Goal: Find specific page/section: Find specific page/section

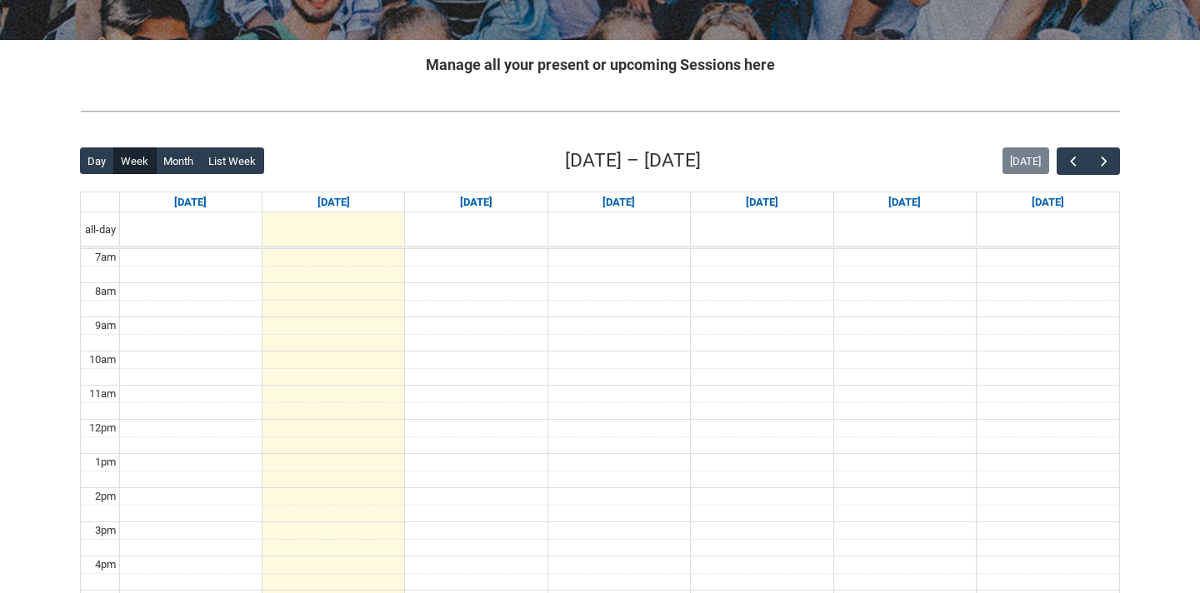
scroll to position [300, 0]
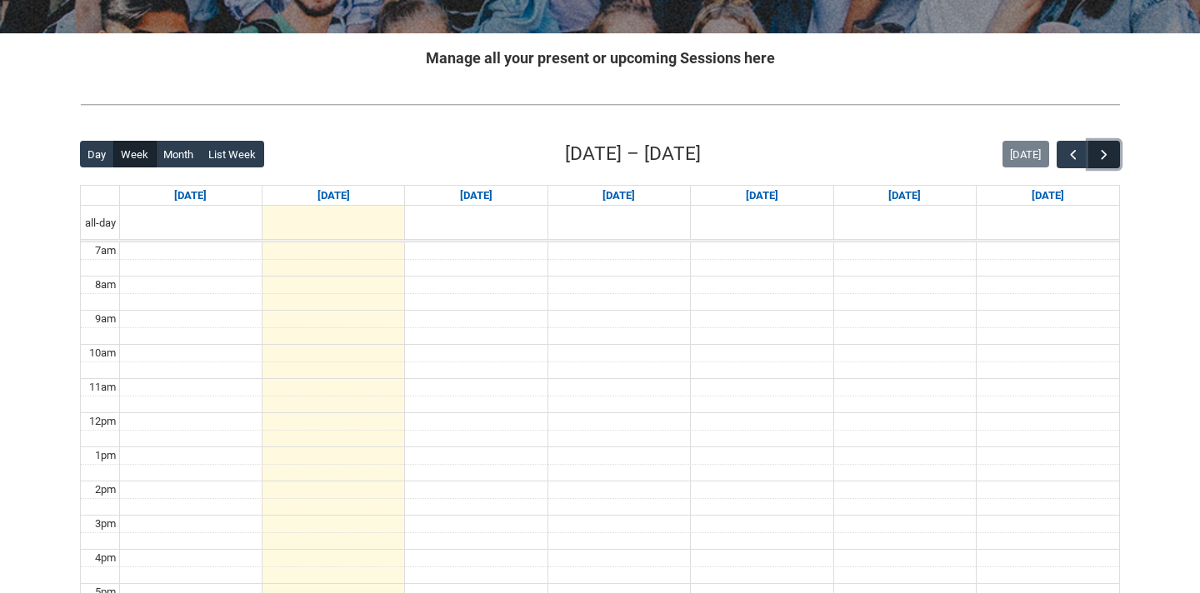
click at [1116, 148] on button "button" at bounding box center [1105, 155] width 32 height 28
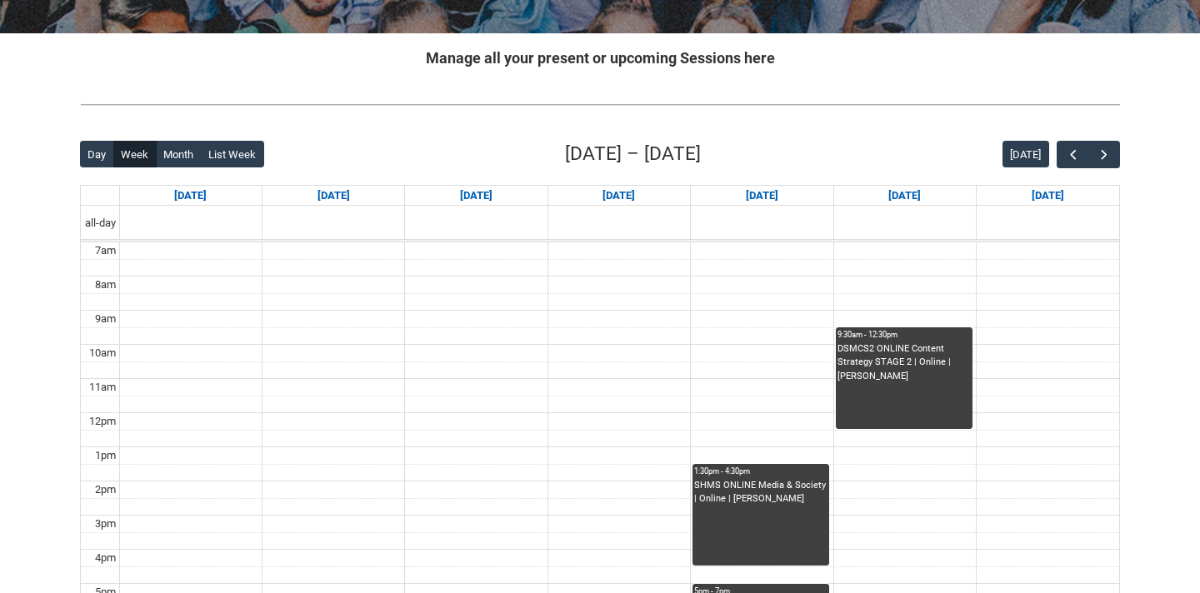
click at [1136, 113] on div "Skip to Main Content Collarts Education Community Home New Enrolment Applicatio…" at bounding box center [600, 321] width 1200 height 1242
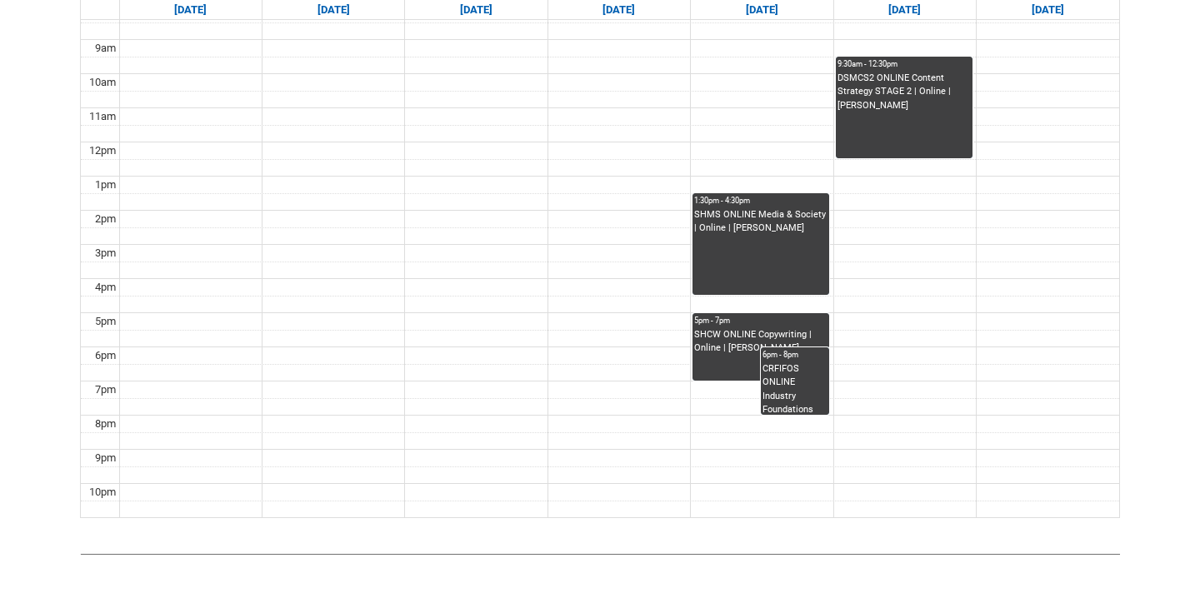
scroll to position [600, 0]
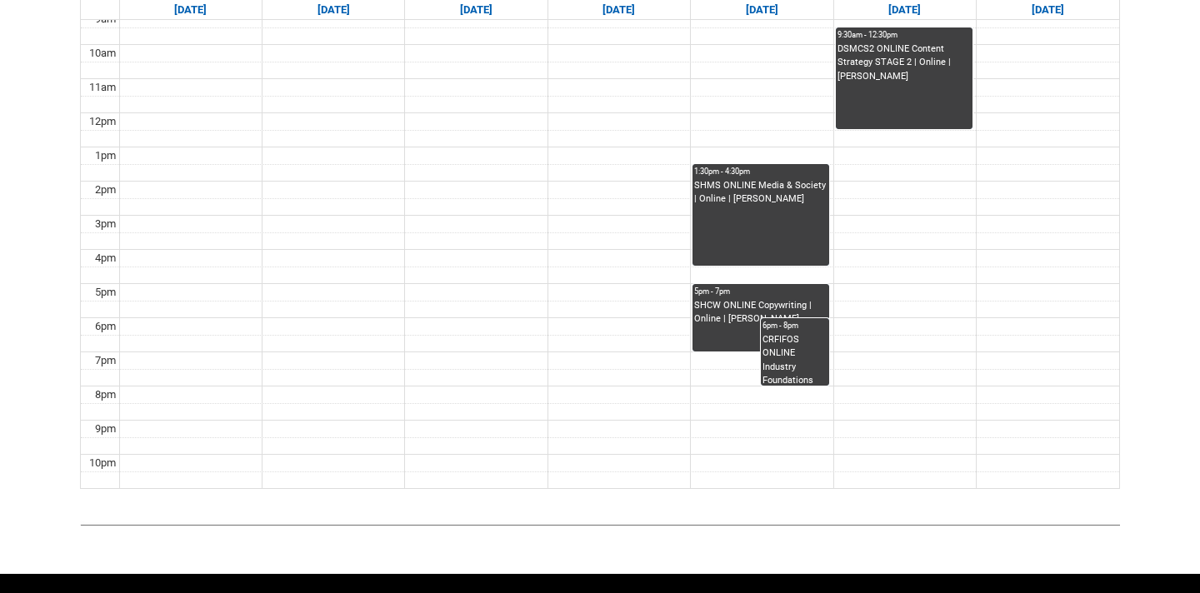
click at [785, 371] on div "CRFIFOS ONLINE Industry Foundations (Tutorial 3) | Online | [PERSON_NAME]" at bounding box center [795, 359] width 65 height 53
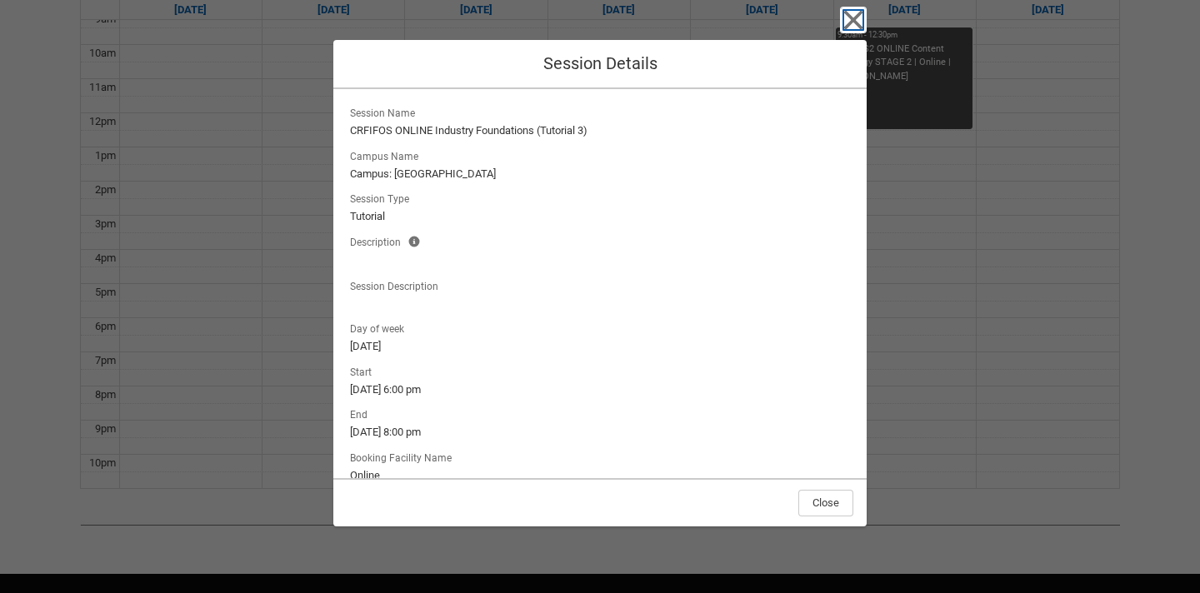
click at [855, 29] on icon "button" at bounding box center [853, 20] width 27 height 27
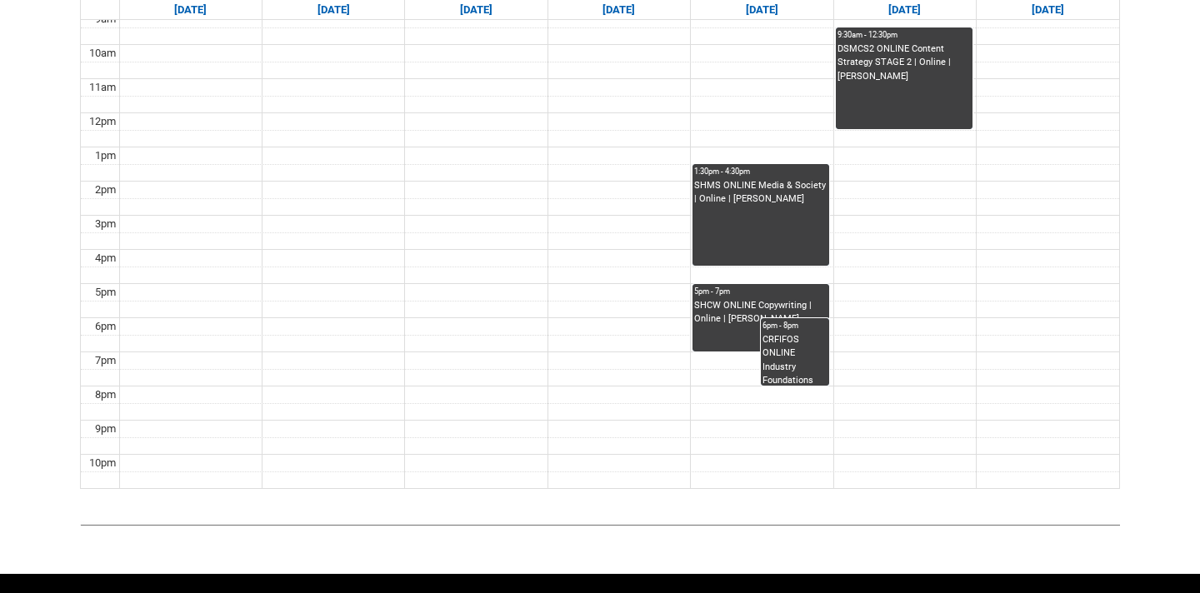
click at [784, 375] on div "CRFIFOS ONLINE Industry Foundations (Tutorial 3) | Online | [PERSON_NAME]" at bounding box center [795, 359] width 65 height 53
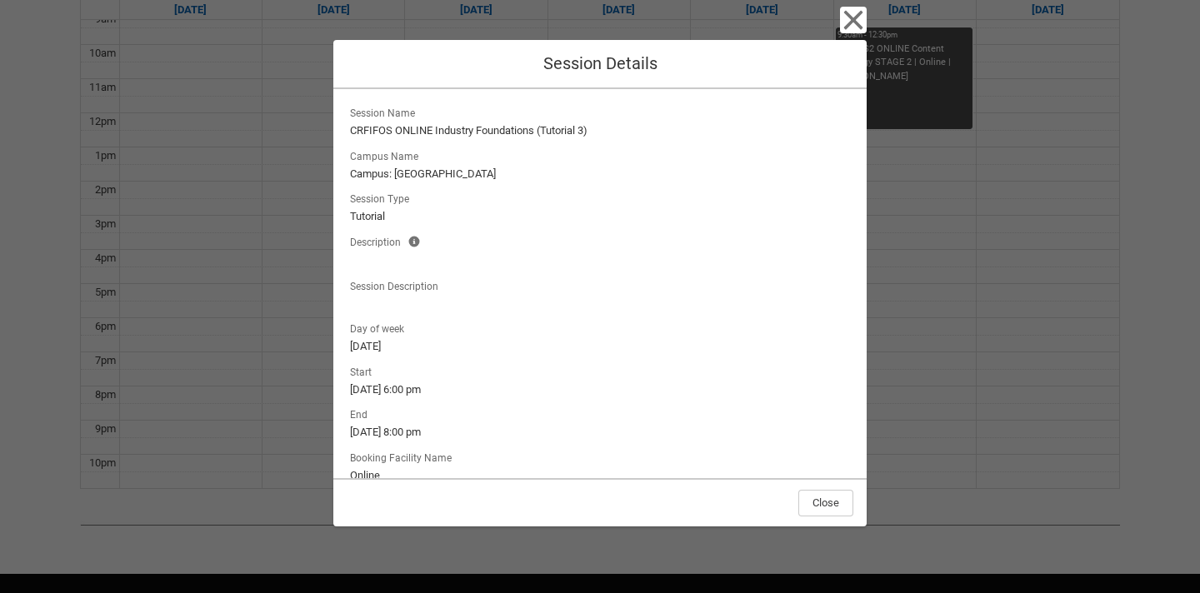
click at [784, 375] on lightning-output-field "Start [DATE] 6:00 pm" at bounding box center [600, 380] width 507 height 37
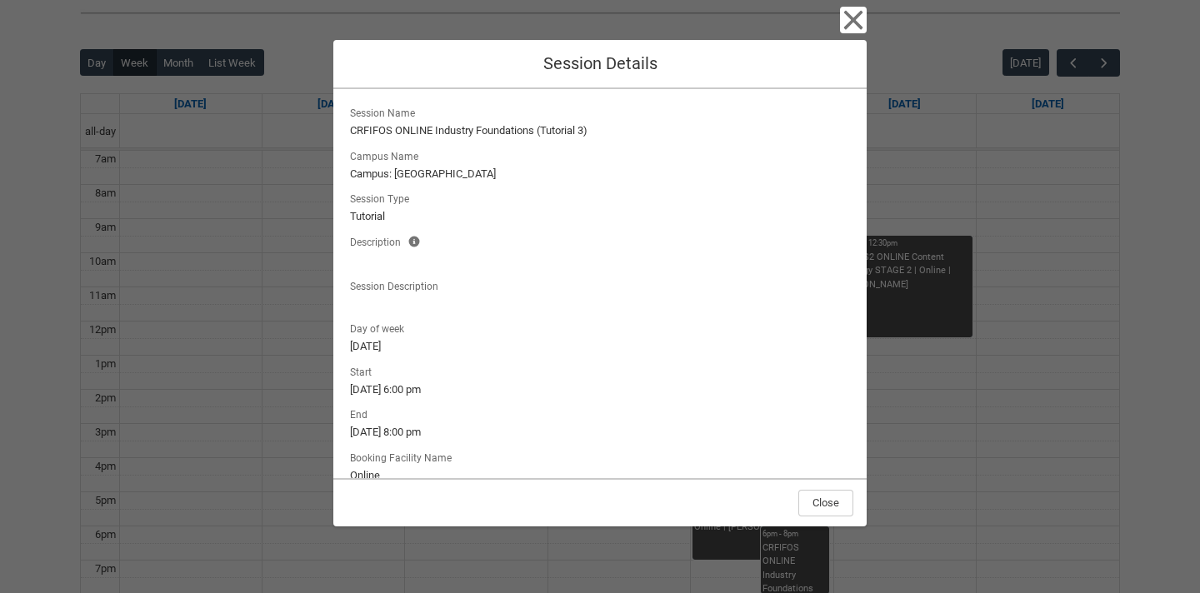
scroll to position [367, 0]
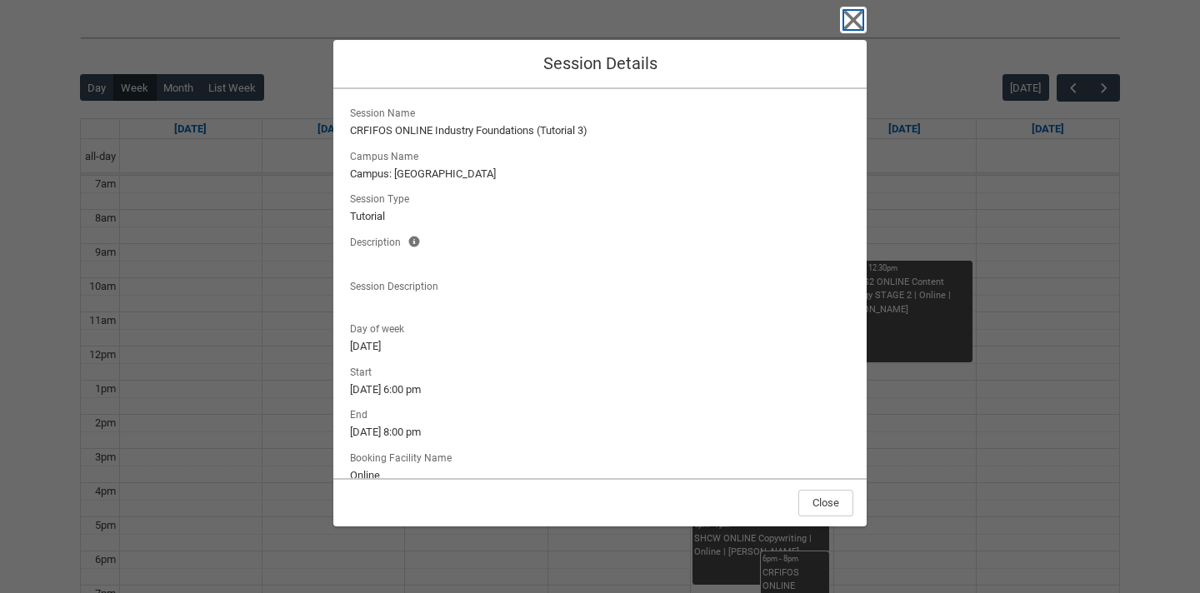
click at [857, 17] on icon "button" at bounding box center [853, 20] width 19 height 19
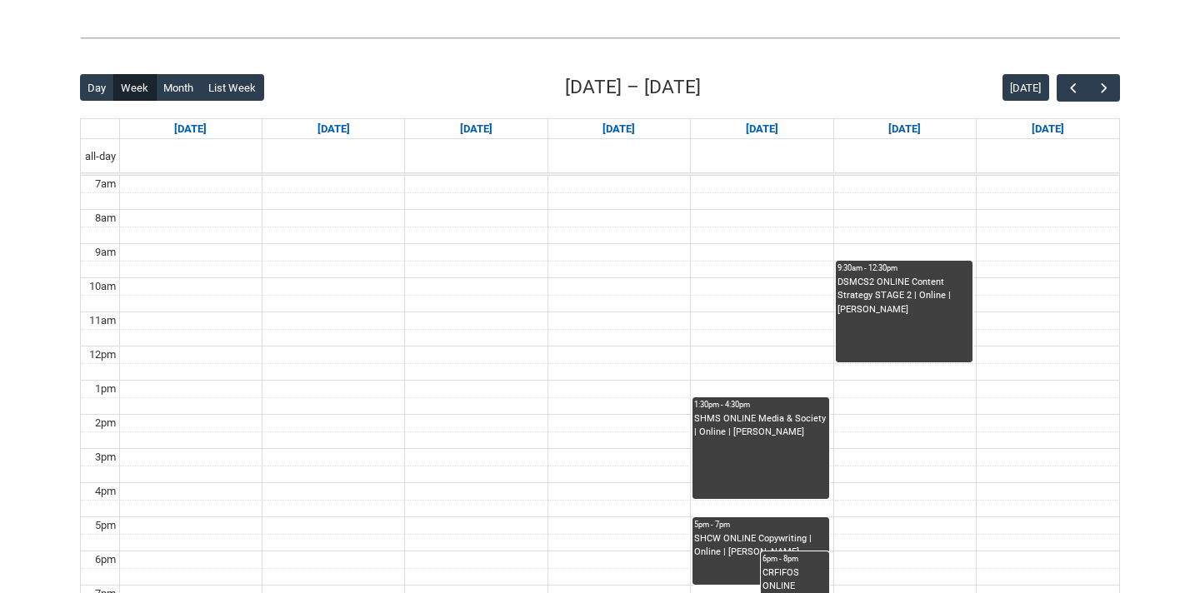
click at [795, 48] on div at bounding box center [600, 38] width 1067 height 44
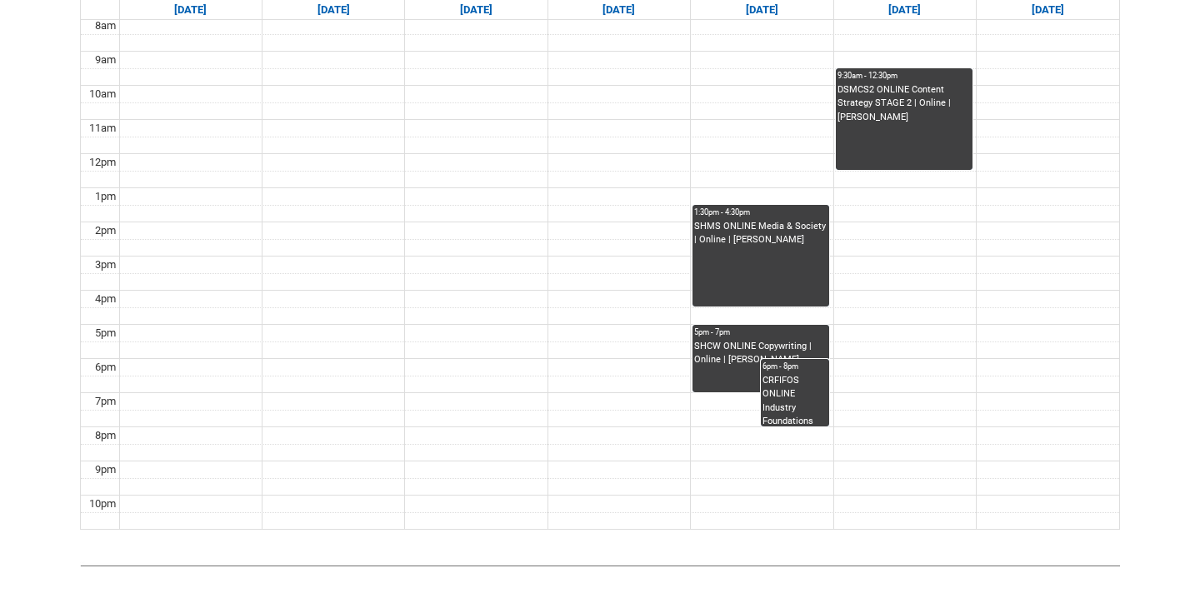
scroll to position [567, 0]
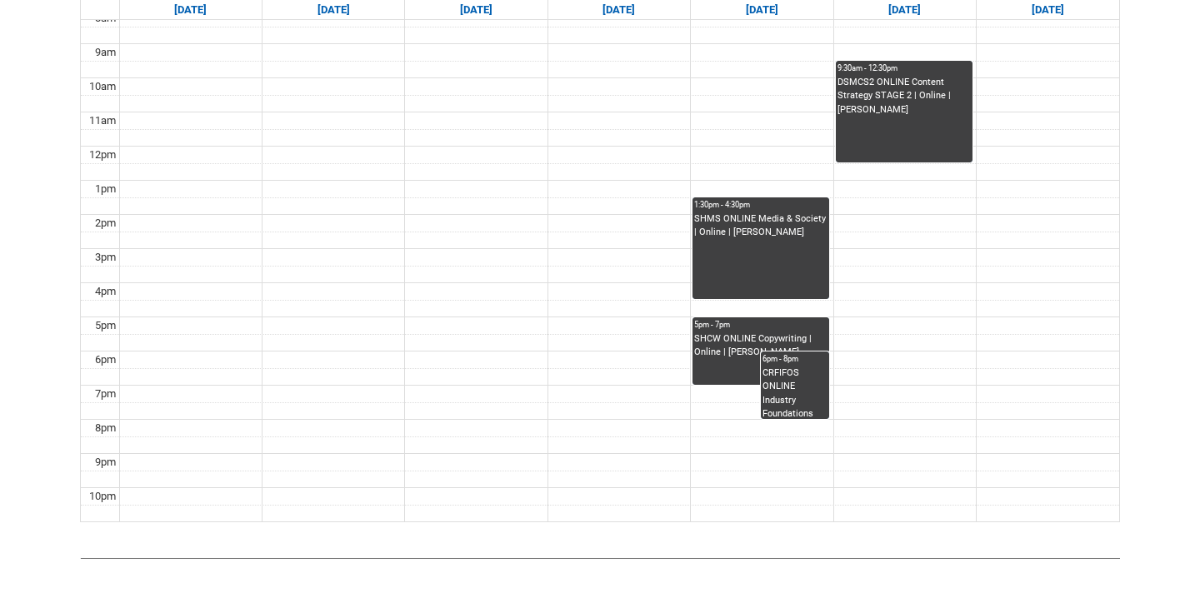
click at [783, 376] on div "CRFIFOS ONLINE Industry Foundations (Tutorial 3) | Online | [PERSON_NAME]" at bounding box center [795, 393] width 65 height 53
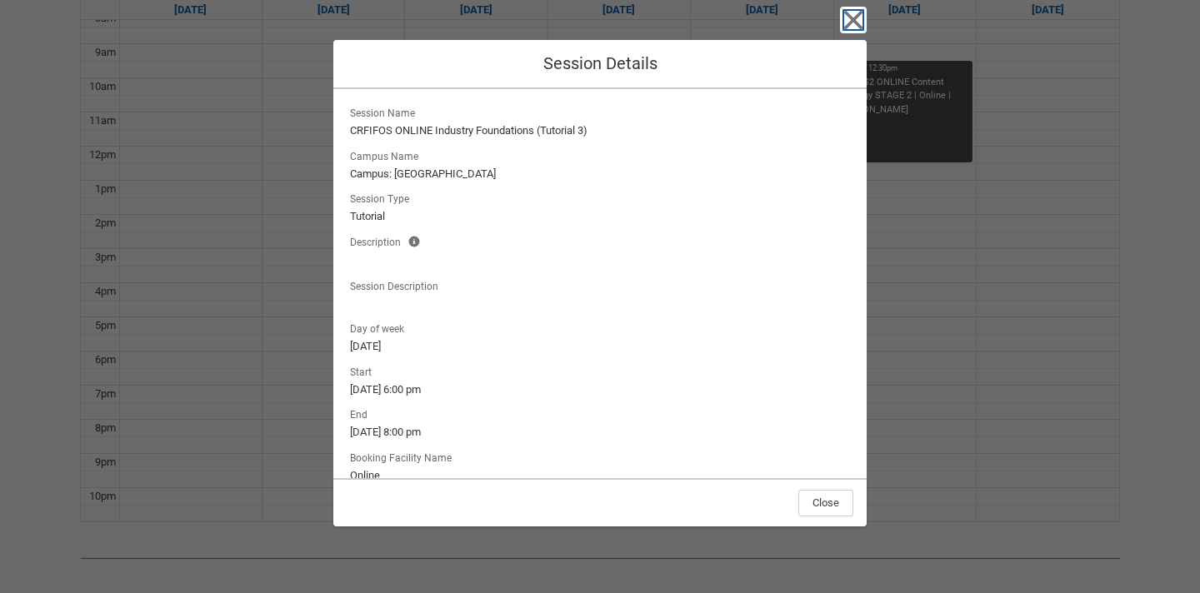
click at [860, 11] on icon "button" at bounding box center [853, 20] width 19 height 19
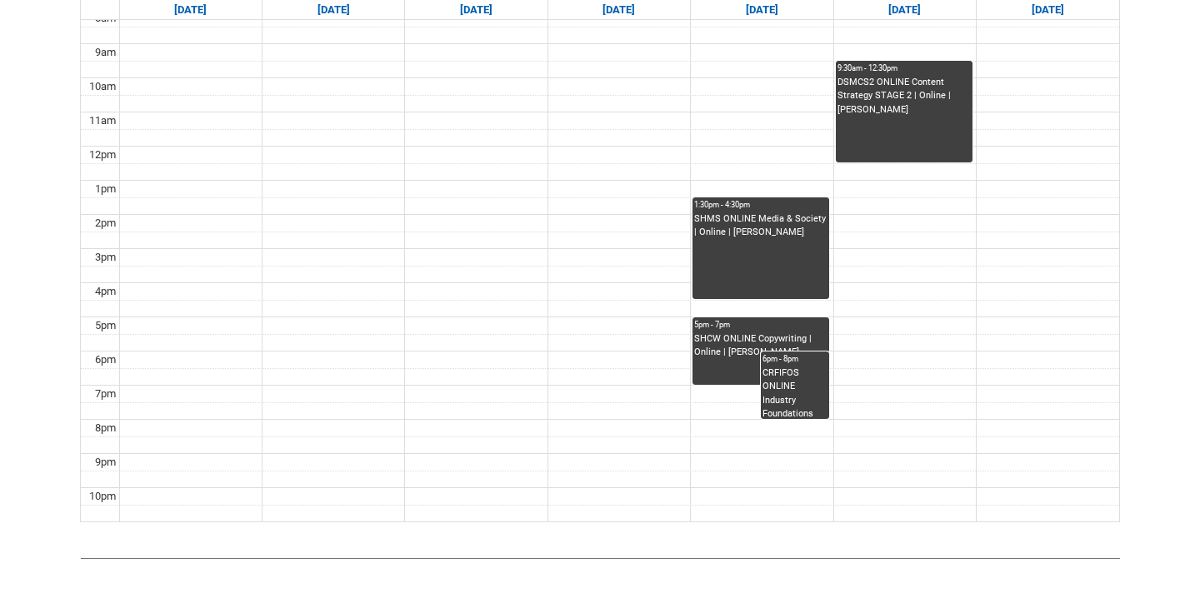
drag, startPoint x: 774, startPoint y: 383, endPoint x: 613, endPoint y: -58, distance: 470.4
click at [613, 0] on html "Loading × Sorry to interrupt CSS Error Refresh Skip to Main Content Collarts Ed…" at bounding box center [600, 54] width 1200 height 1242
drag, startPoint x: 777, startPoint y: 389, endPoint x: 660, endPoint y: 48, distance: 361.1
click at [660, 48] on div "7am 8am 9am 10am 11am 12pm 1pm 2pm 3pm 4pm 5pm 6pm 7pm 8pm 9pm 10pm 5pm - 7pm S…" at bounding box center [600, 249] width 1039 height 546
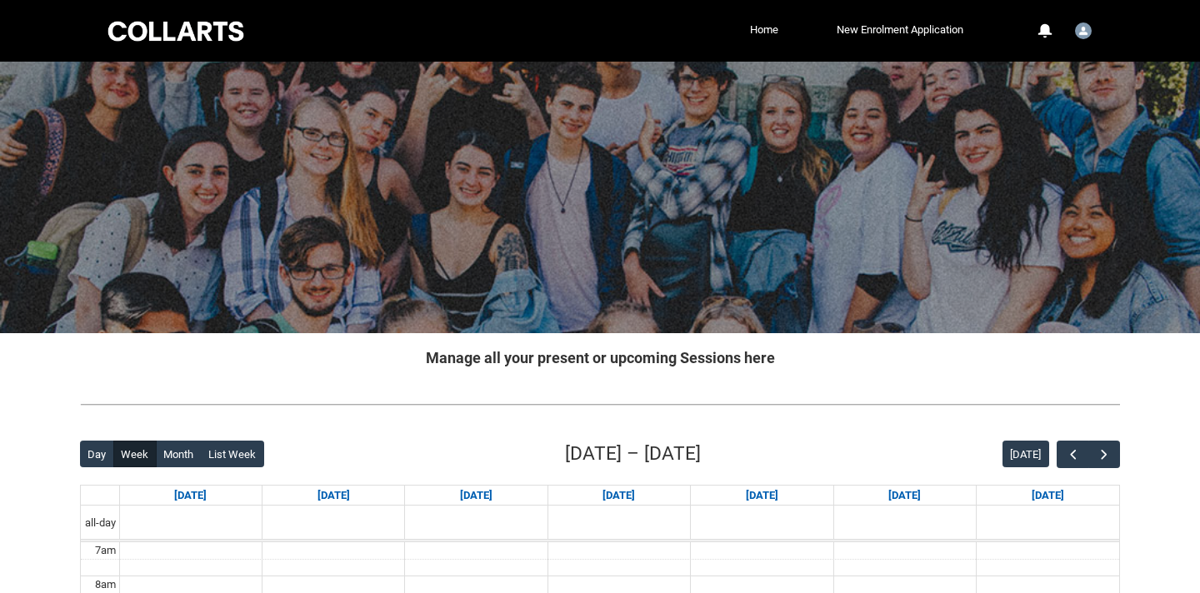
scroll to position [0, 0]
click at [1083, 38] on img "User Profile Student.htripp.20252962" at bounding box center [1083, 31] width 17 height 17
click at [1061, 67] on link "Profile" at bounding box center [1056, 71] width 78 height 28
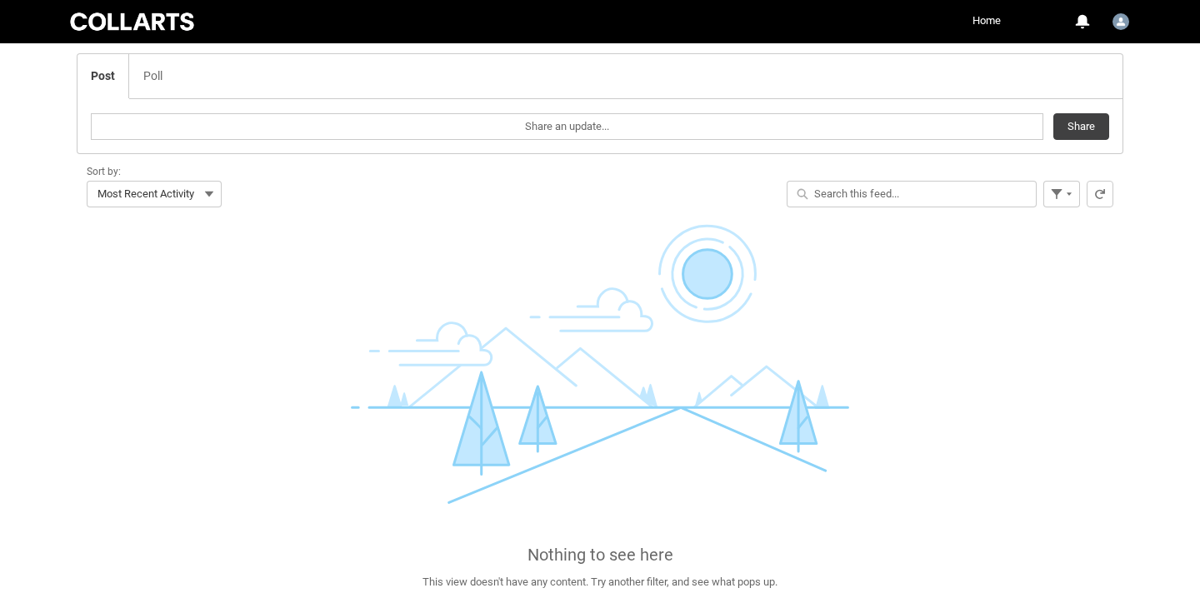
scroll to position [567, 0]
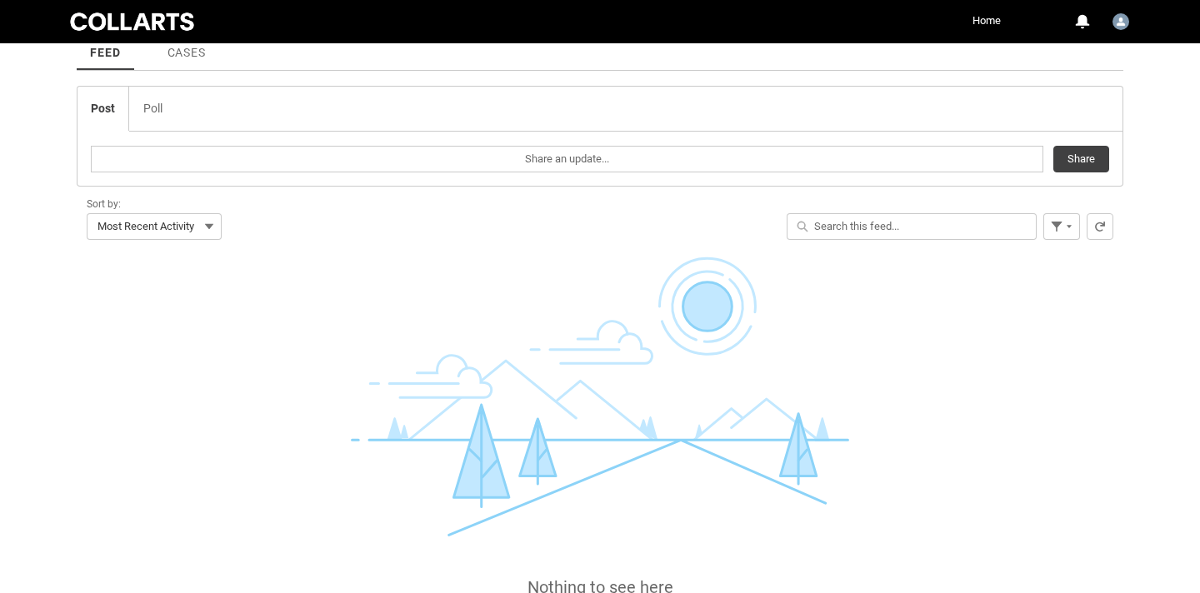
click at [167, 18] on div at bounding box center [132, 21] width 131 height 23
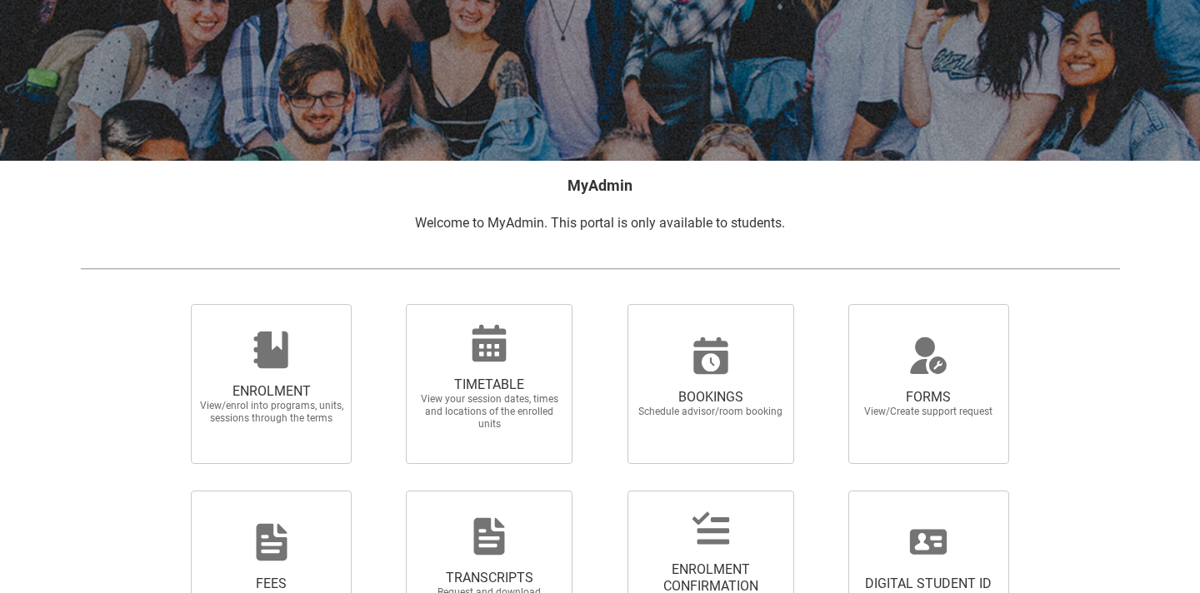
scroll to position [167, 0]
